Goal: Information Seeking & Learning: Learn about a topic

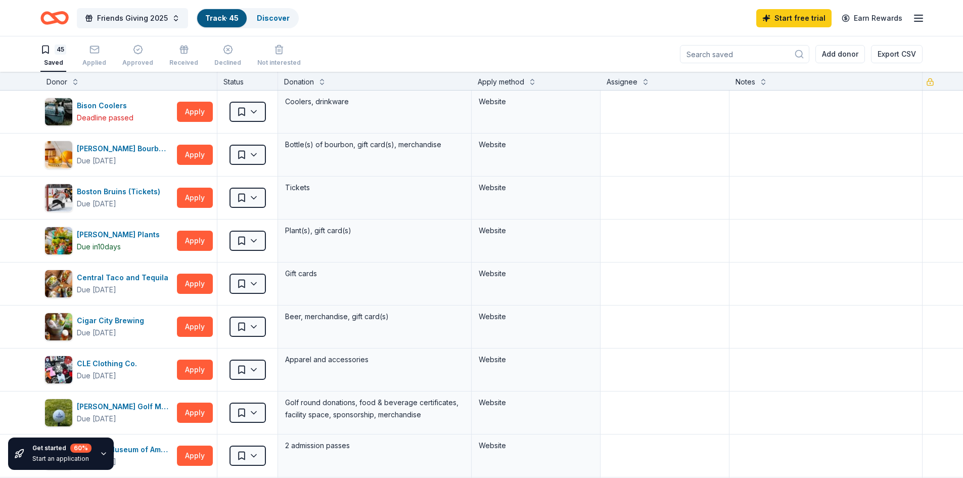
click at [757, 56] on input at bounding box center [744, 54] width 129 height 18
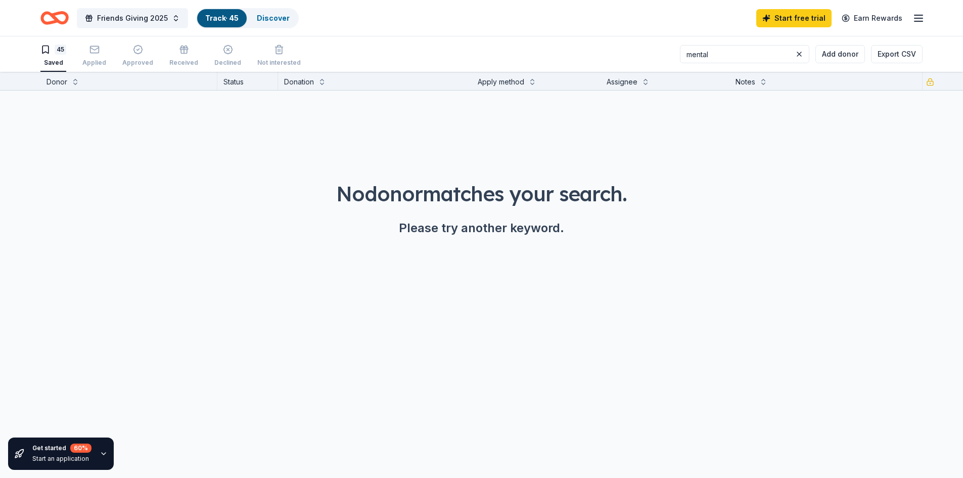
drag, startPoint x: 732, startPoint y: 56, endPoint x: 656, endPoint y: 58, distance: 75.8
click at [656, 58] on div "45 Saved Applied Approved Received Declined Not interested mental Add donor Exp…" at bounding box center [481, 53] width 882 height 35
click at [774, 58] on input "health" at bounding box center [744, 54] width 129 height 18
drag, startPoint x: 749, startPoint y: 54, endPoint x: 572, endPoint y: 53, distance: 177.4
click at [572, 53] on div "45 Saved Applied Approved Received Declined Not interested health Add donor Exp…" at bounding box center [481, 53] width 882 height 35
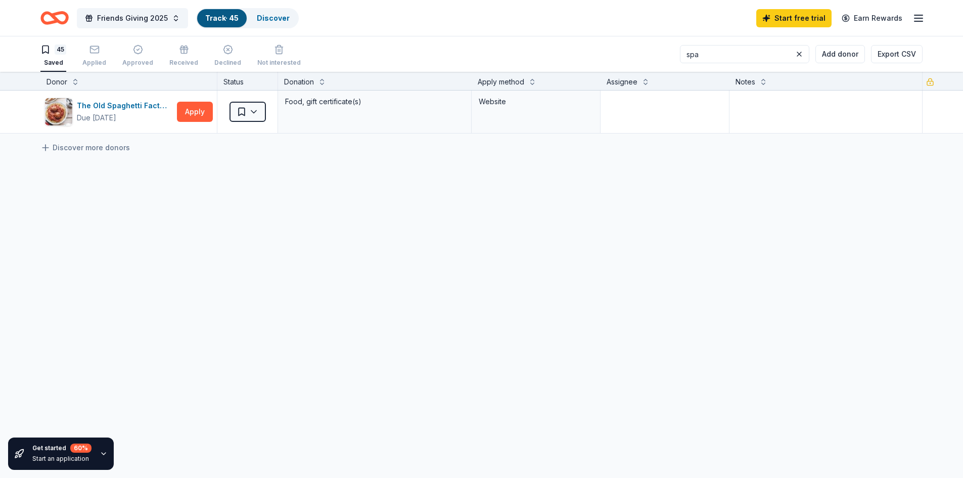
drag, startPoint x: 644, startPoint y: 49, endPoint x: 635, endPoint y: 49, distance: 9.1
click at [635, 49] on div "45 Saved Applied Approved Received Declined Not interested spa Add donor Export…" at bounding box center [481, 53] width 882 height 35
type input "spa"
click at [217, 17] on link "Track · 45" at bounding box center [221, 18] width 33 height 9
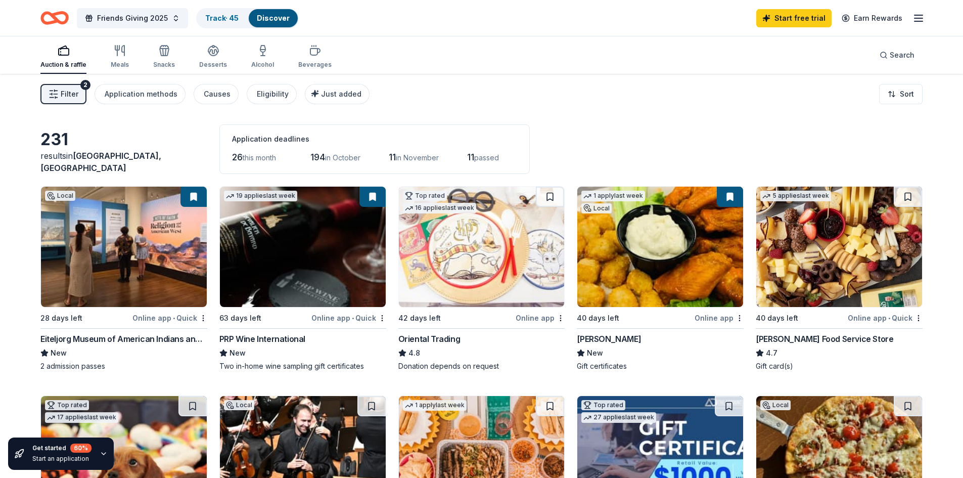
click at [858, 298] on img at bounding box center [839, 246] width 166 height 120
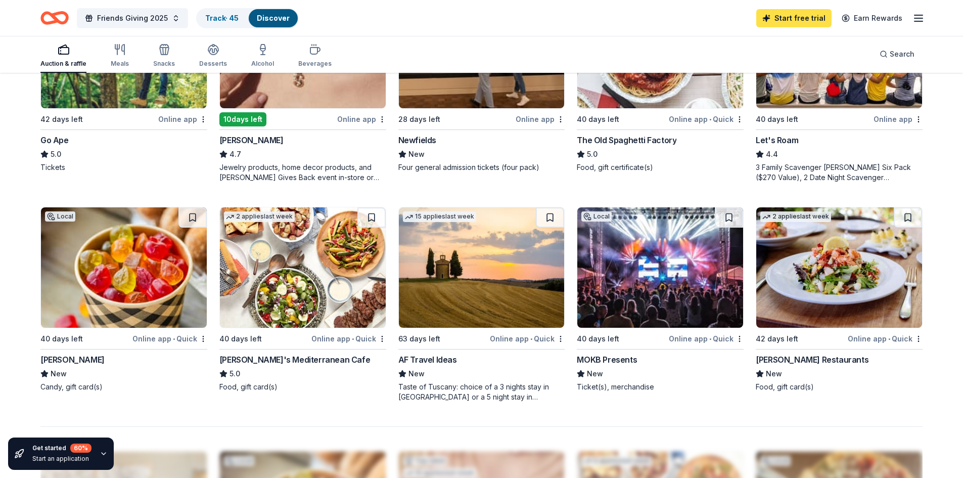
scroll to position [577, 0]
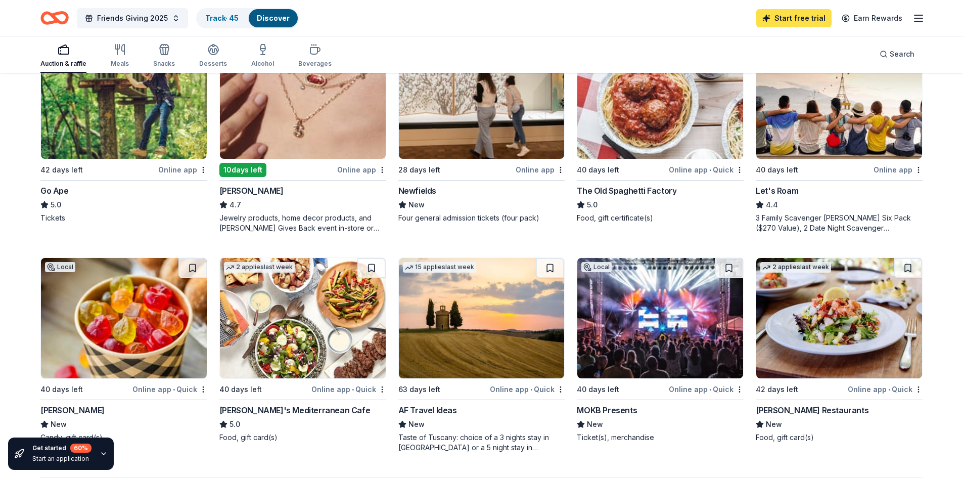
click at [806, 24] on link "Start free trial" at bounding box center [793, 18] width 75 height 18
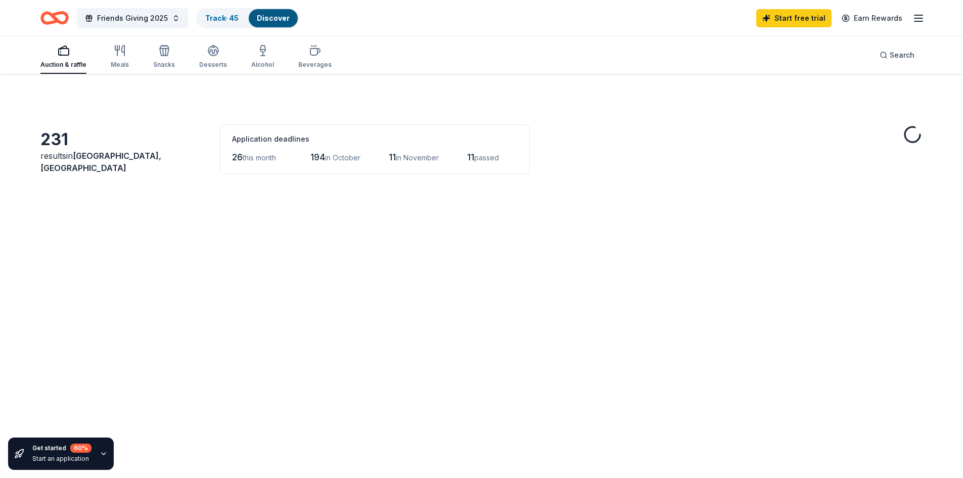
scroll to position [577, 0]
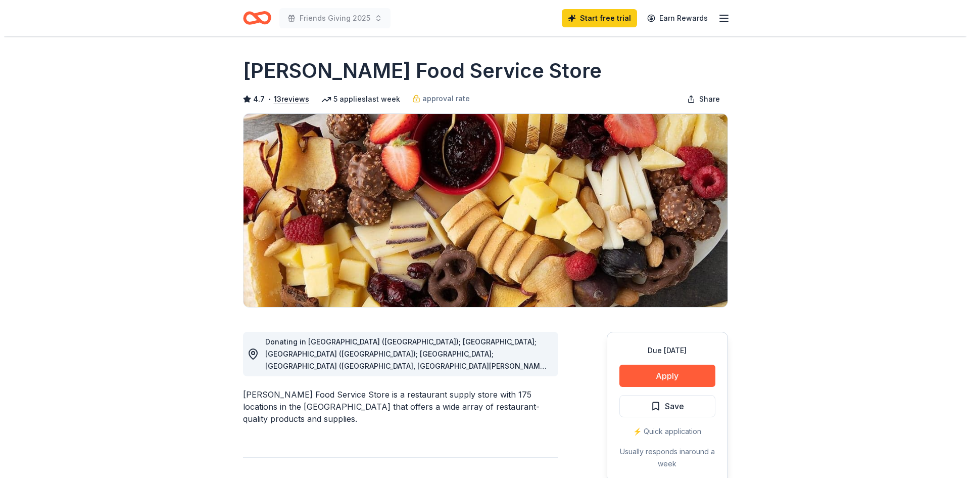
scroll to position [101, 0]
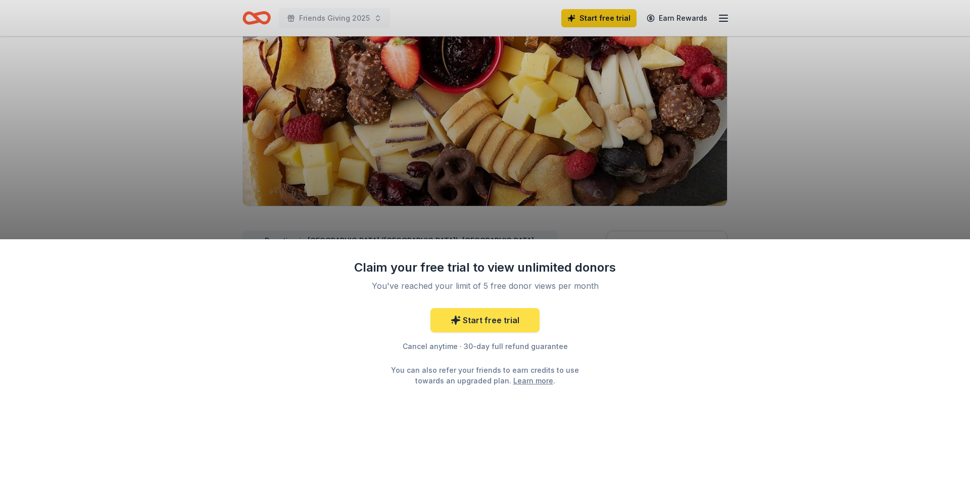
click at [483, 321] on link "Start free trial" at bounding box center [485, 320] width 109 height 24
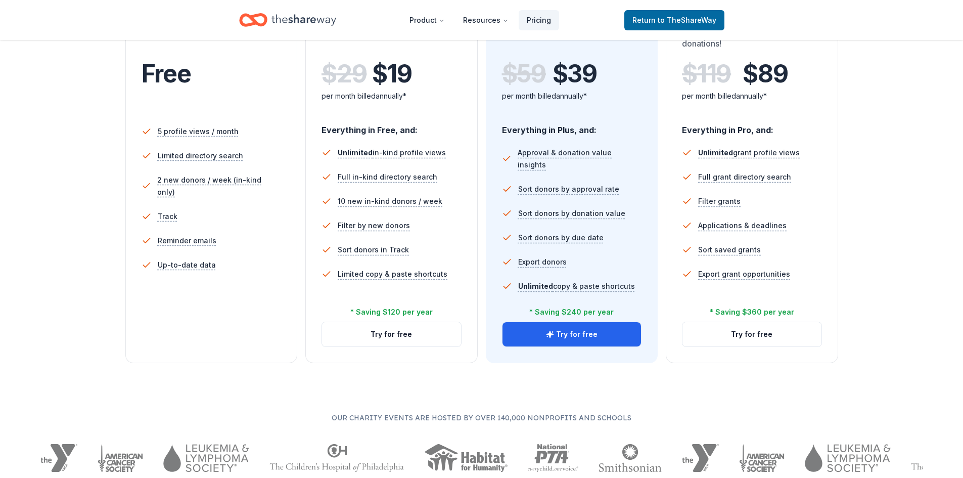
scroll to position [253, 0]
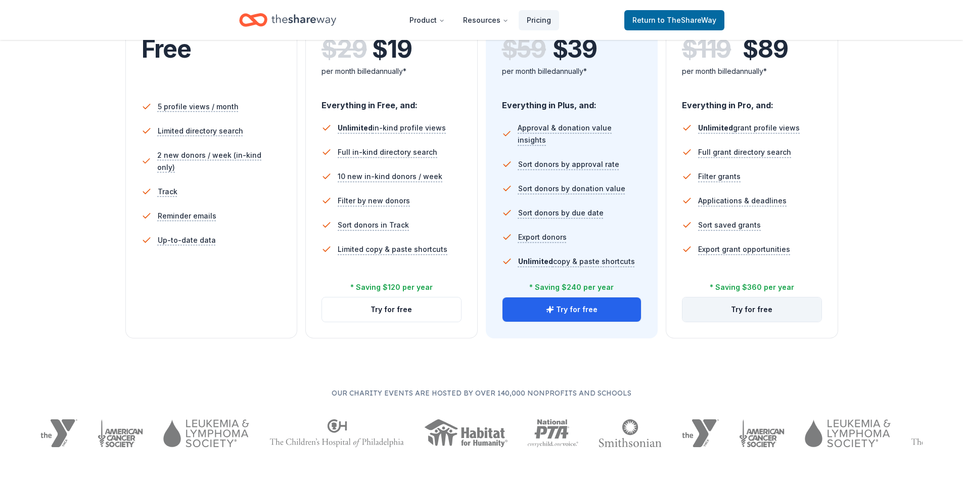
click at [758, 313] on button "Try for free" at bounding box center [751, 309] width 139 height 24
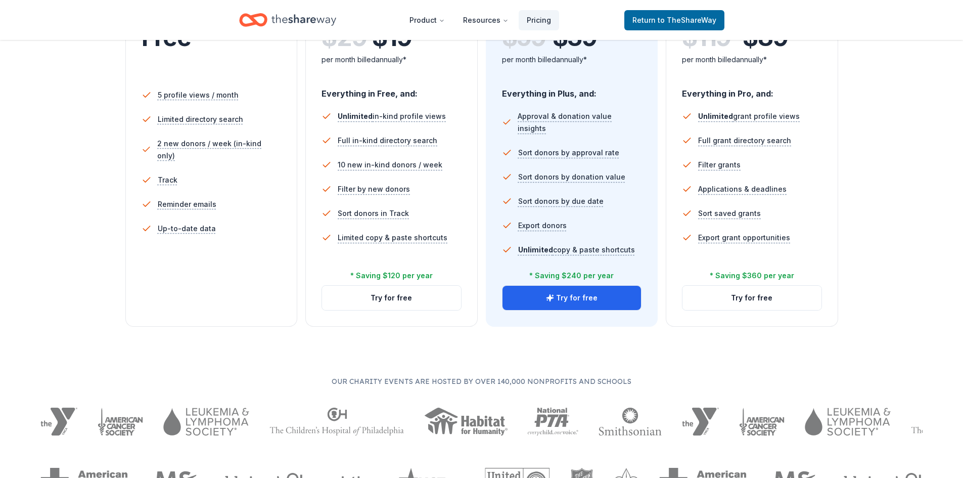
scroll to position [303, 0]
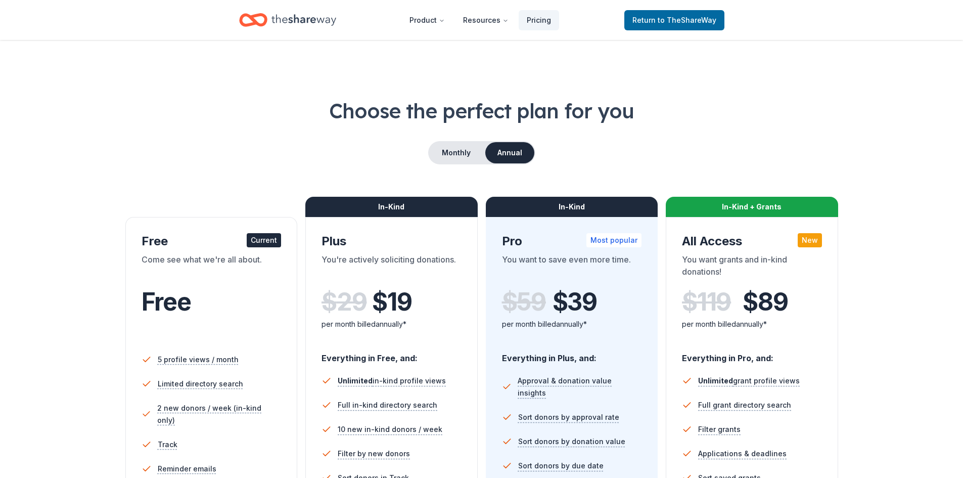
scroll to position [303, 0]
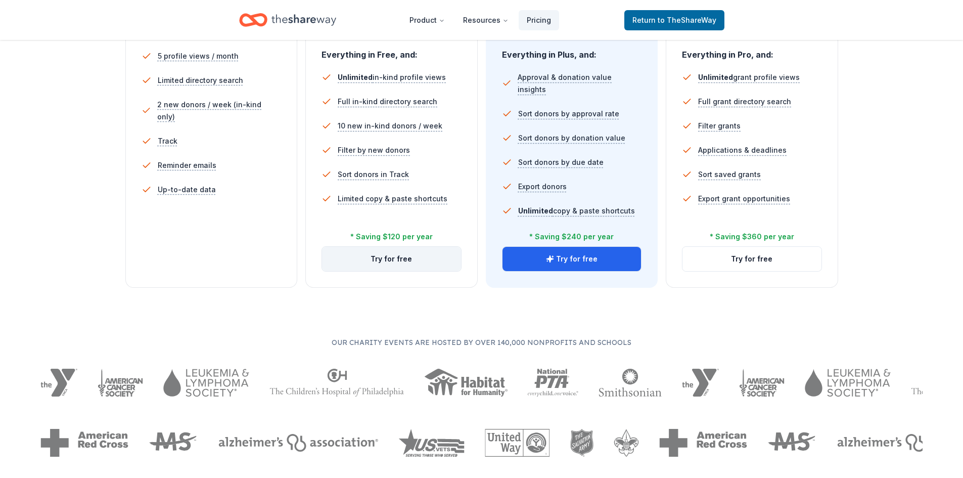
click at [381, 258] on button "Try for free" at bounding box center [391, 259] width 139 height 24
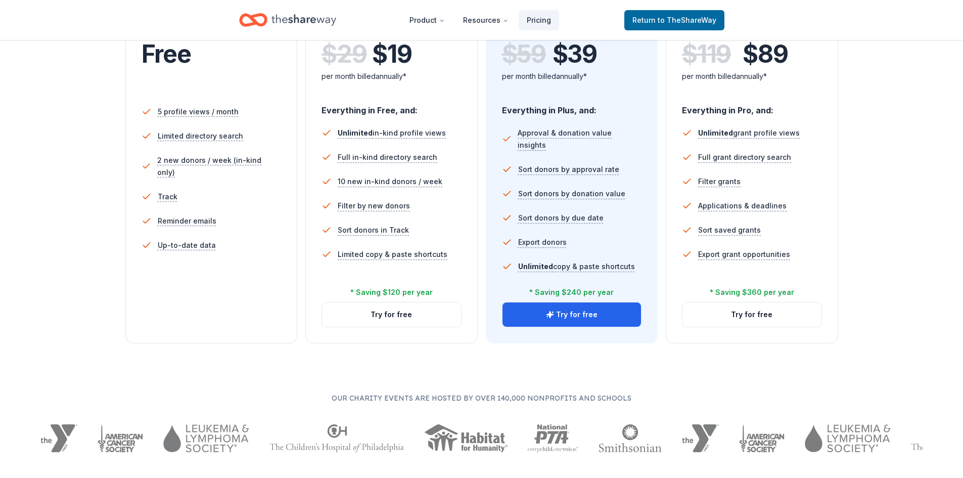
scroll to position [152, 0]
